Goal: Information Seeking & Learning: Check status

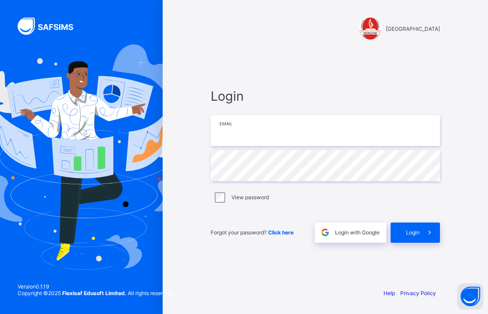
click at [326, 129] on input "email" at bounding box center [325, 130] width 229 height 31
click at [272, 44] on div "FERSCOAT INTERNATIONAL SCHOOL Login Email Password View password Forgot your pa…" at bounding box center [325, 157] width 264 height 314
click at [245, 126] on input "email" at bounding box center [325, 130] width 229 height 31
paste input "**********"
type input "**********"
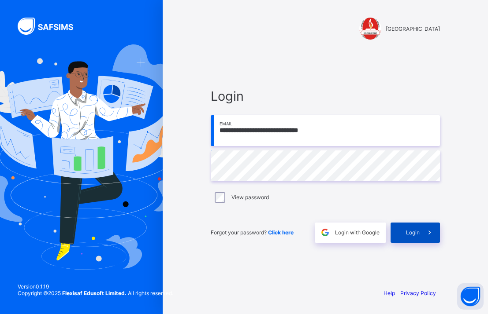
click at [423, 231] on span at bounding box center [429, 233] width 20 height 20
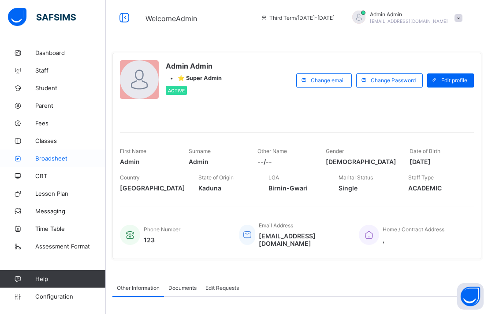
click at [78, 154] on link "Broadsheet" at bounding box center [53, 159] width 106 height 18
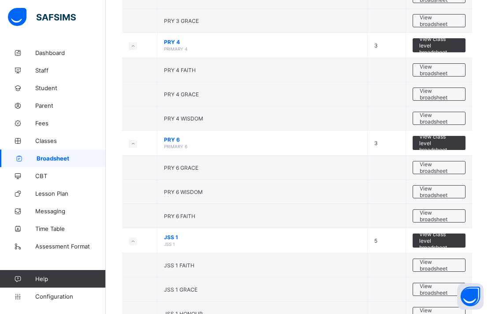
scroll to position [673, 0]
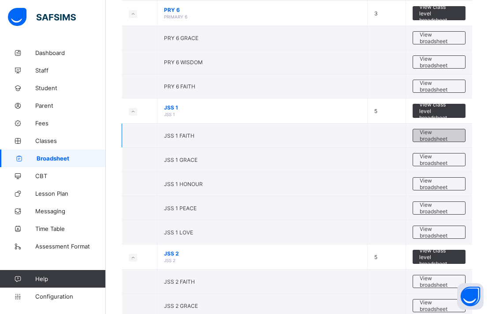
click at [434, 135] on span "View broadsheet" at bounding box center [438, 135] width 39 height 13
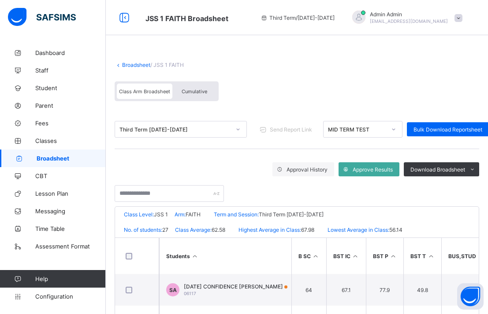
click at [196, 88] on div "Cumulative" at bounding box center [194, 91] width 44 height 15
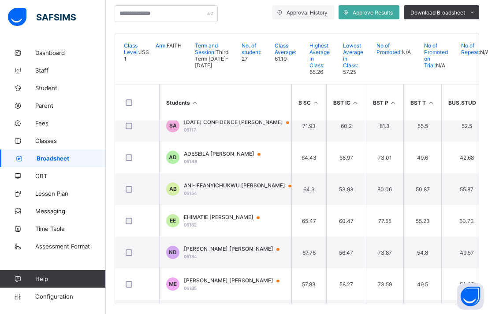
scroll to position [11, 0]
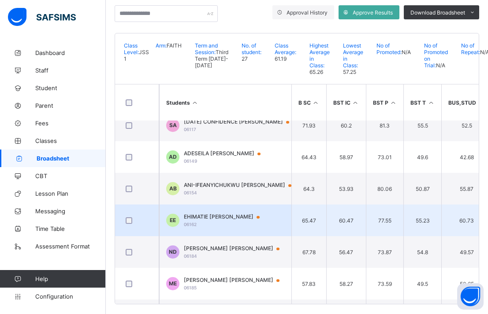
click at [270, 215] on td "EE EHIMATIE [PERSON_NAME] 06162" at bounding box center [225, 221] width 132 height 32
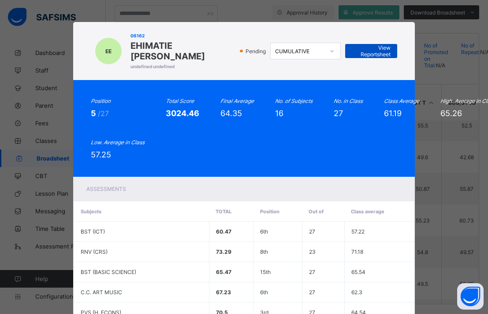
click at [387, 55] on span "View Reportsheet" at bounding box center [370, 50] width 39 height 13
